Goal: Information Seeking & Learning: Learn about a topic

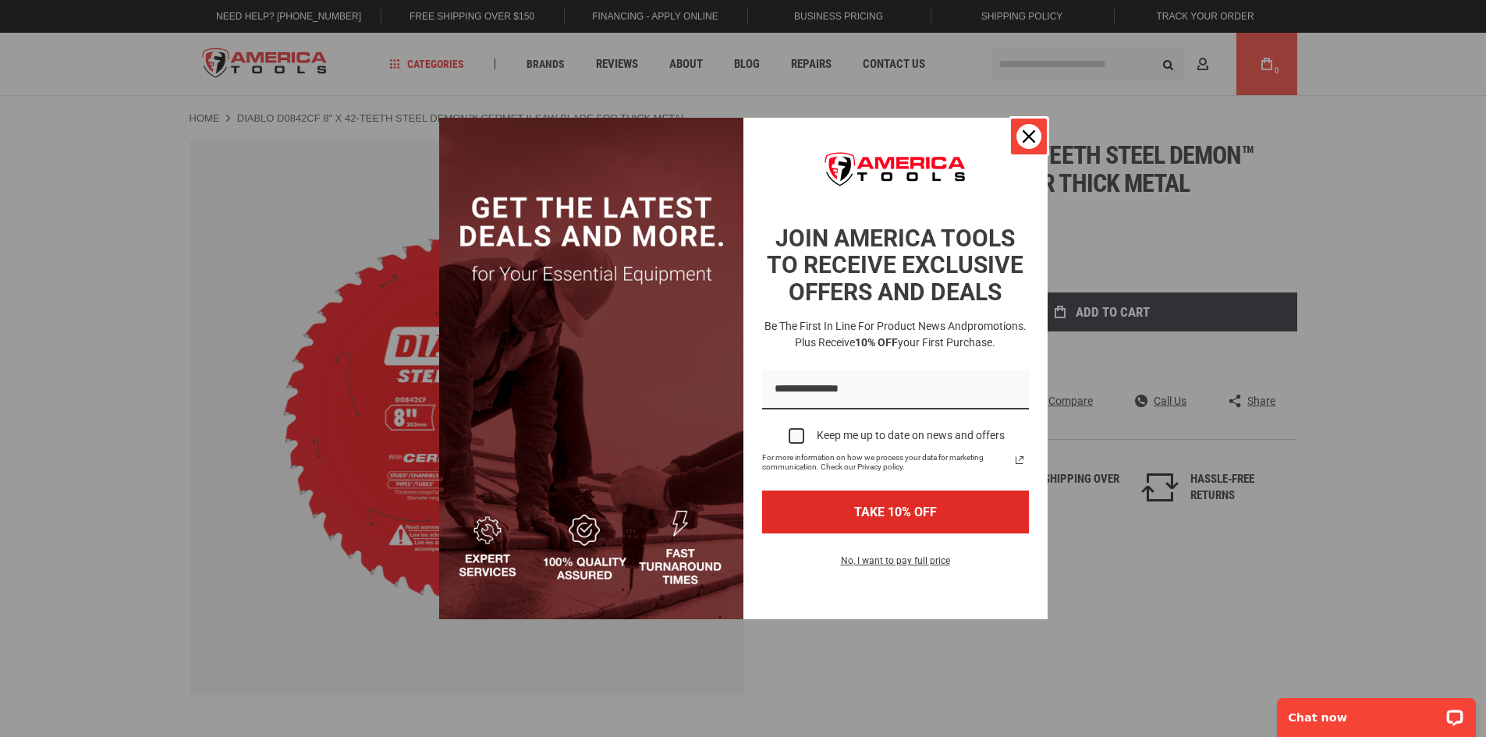
click at [1032, 143] on div "Close" at bounding box center [1029, 136] width 25 height 25
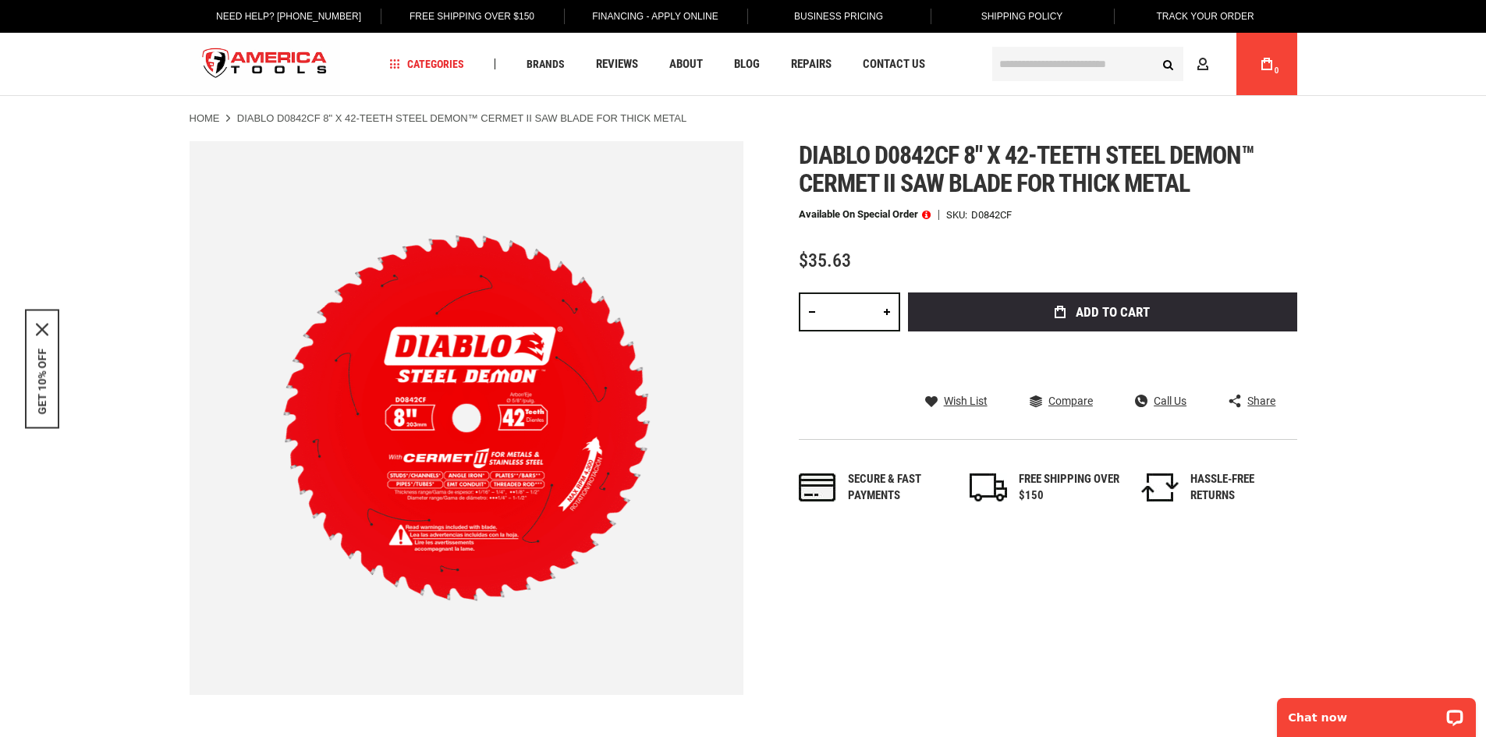
click at [832, 20] on link "Business Pricing" at bounding box center [838, 16] width 113 height 33
click at [929, 215] on span at bounding box center [926, 214] width 9 height 11
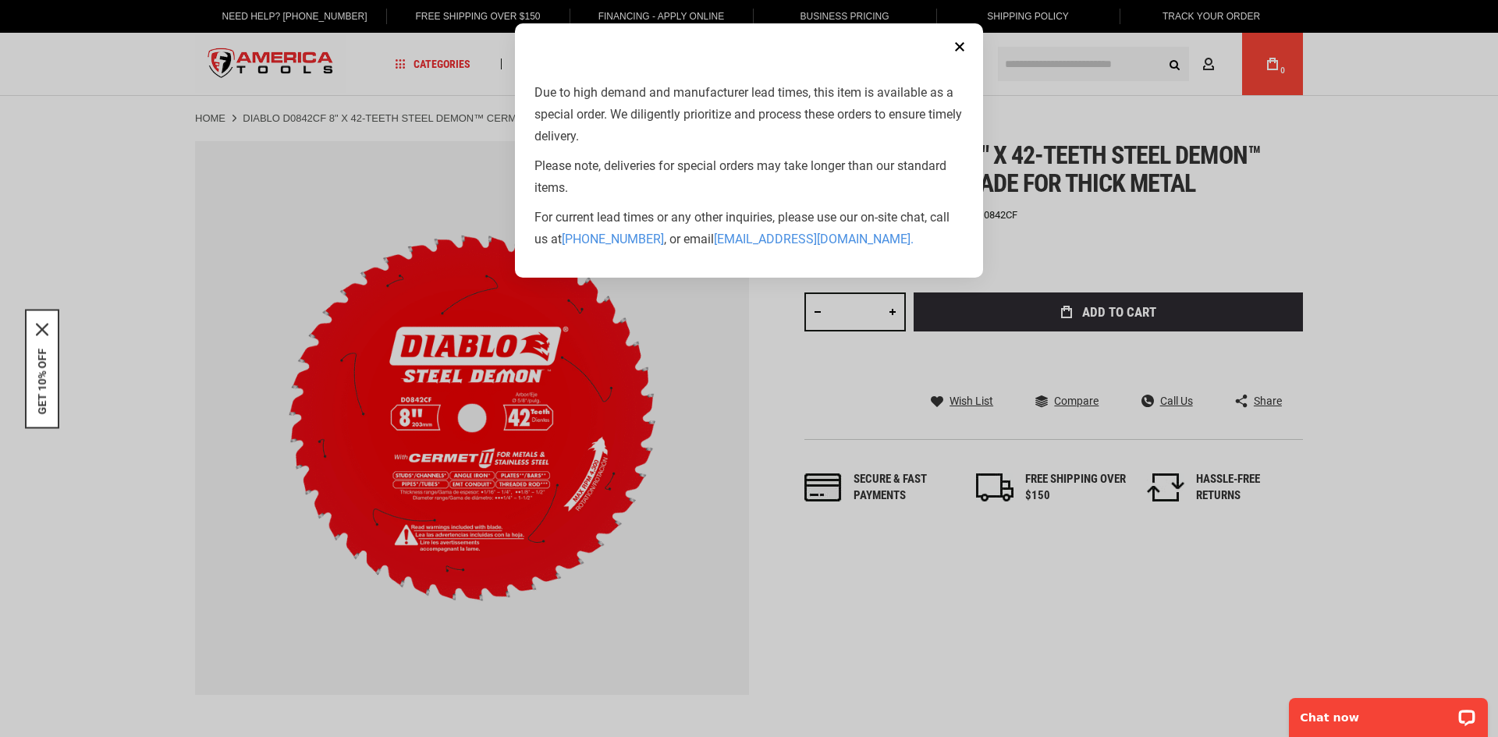
click at [960, 51] on button "Close" at bounding box center [959, 46] width 31 height 31
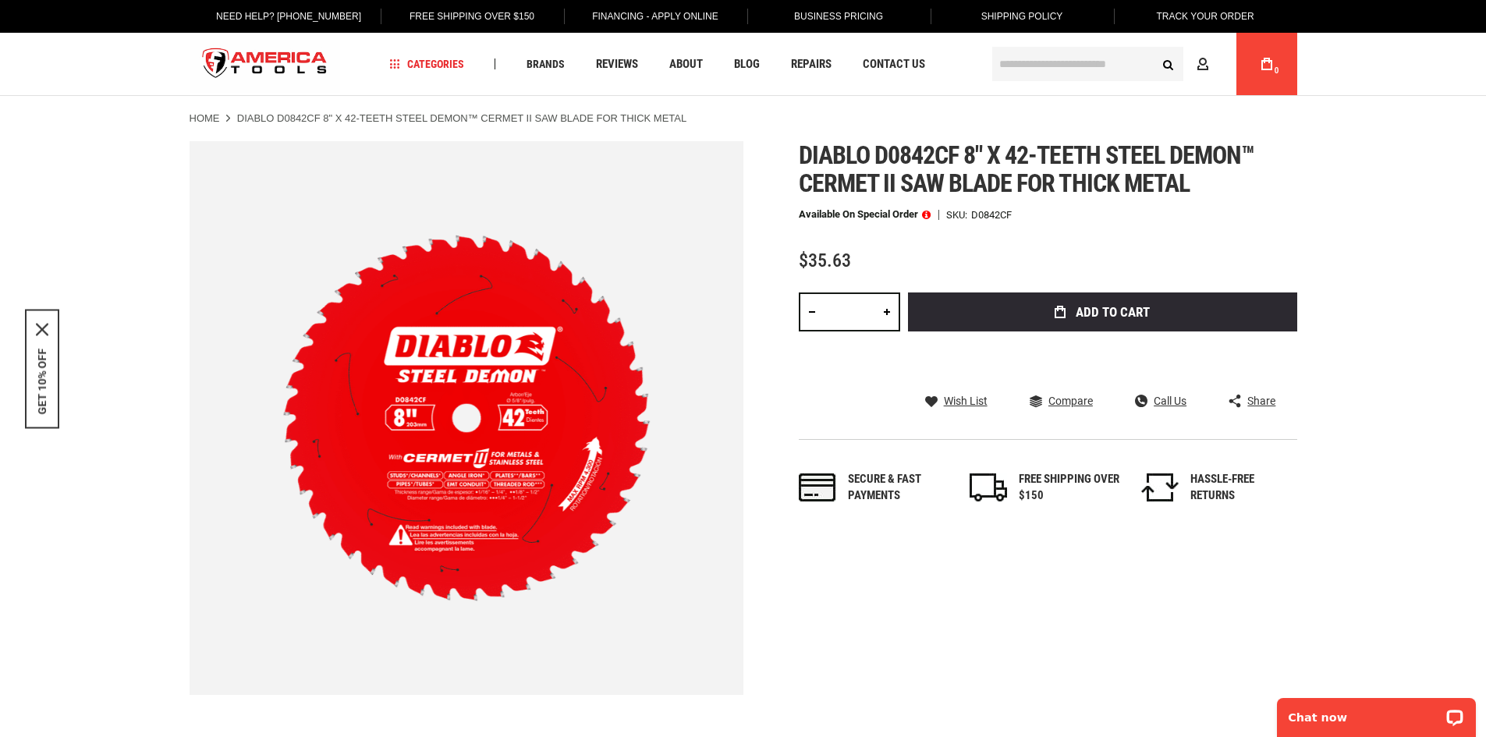
click at [923, 215] on span at bounding box center [926, 214] width 9 height 11
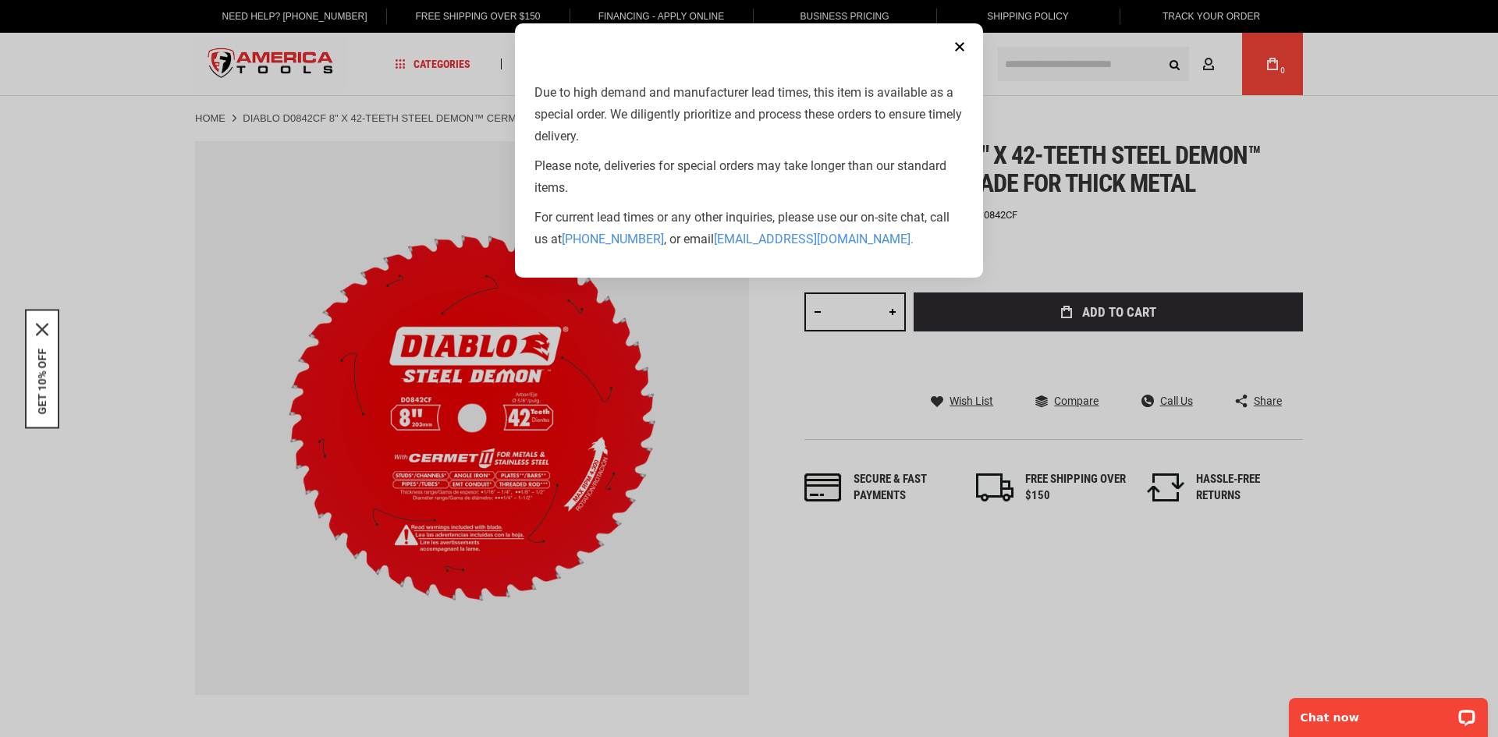
click at [959, 41] on button "Close" at bounding box center [959, 46] width 31 height 31
